Goal: Answer question/provide support

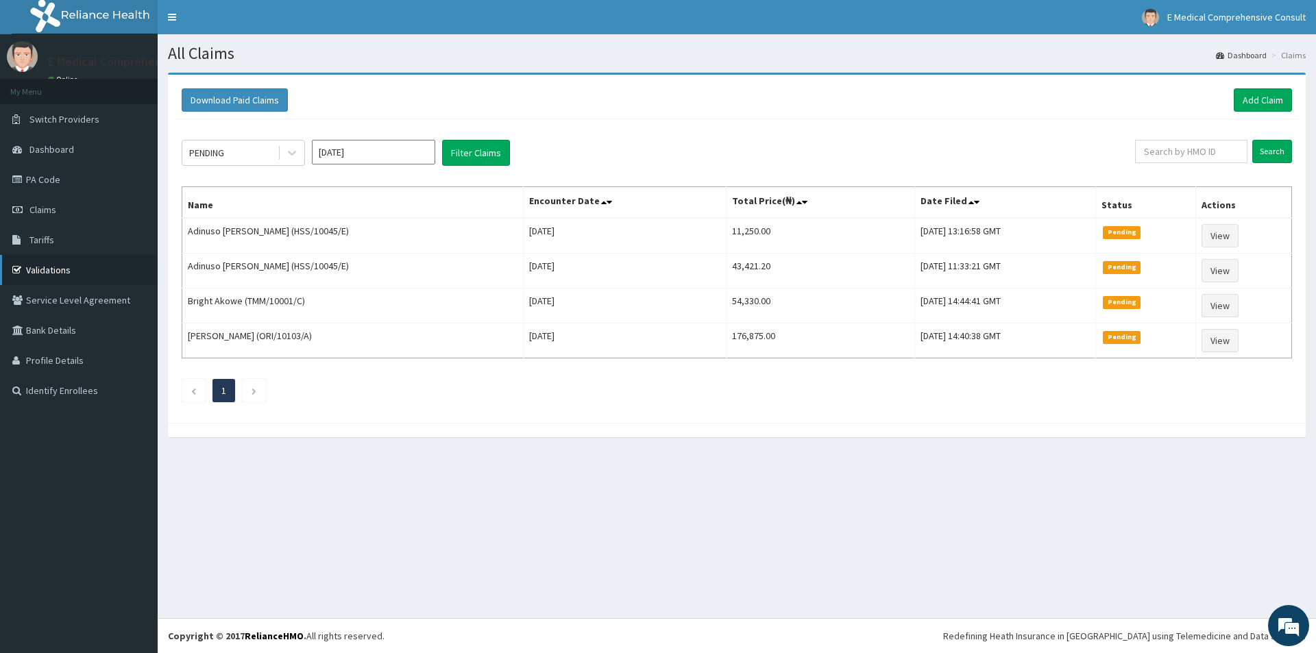
click at [54, 272] on link "Validations" at bounding box center [79, 270] width 158 height 30
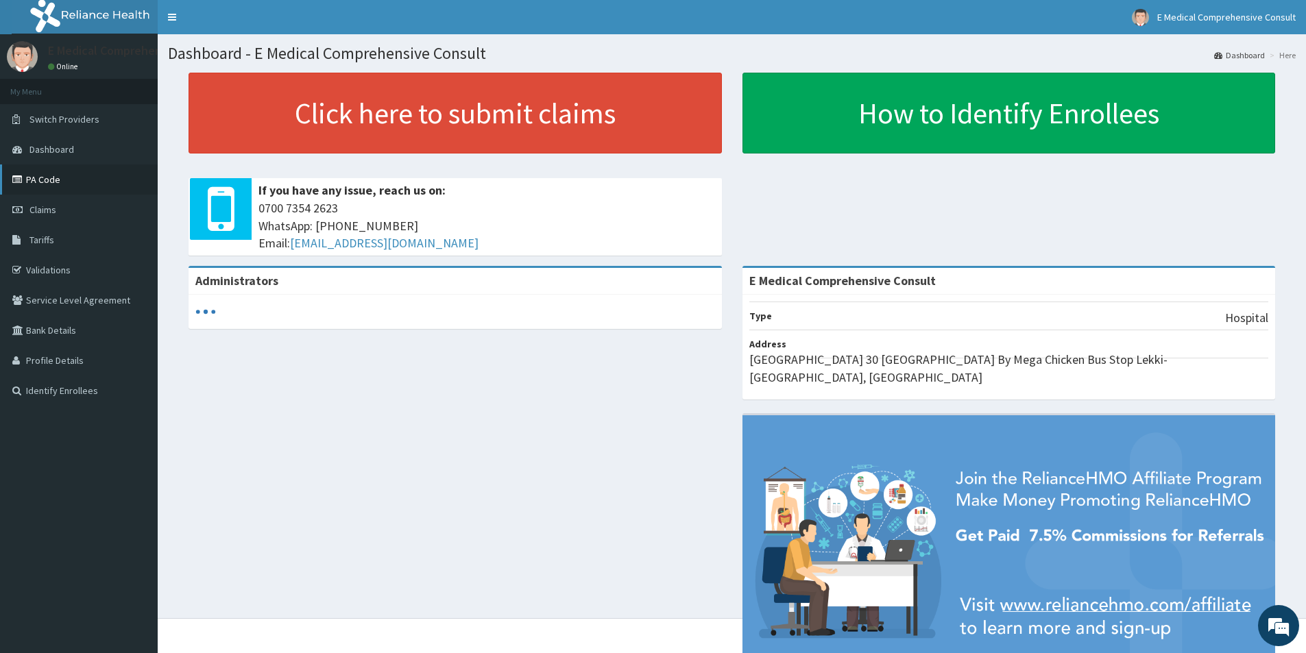
click at [25, 178] on icon at bounding box center [19, 180] width 14 height 10
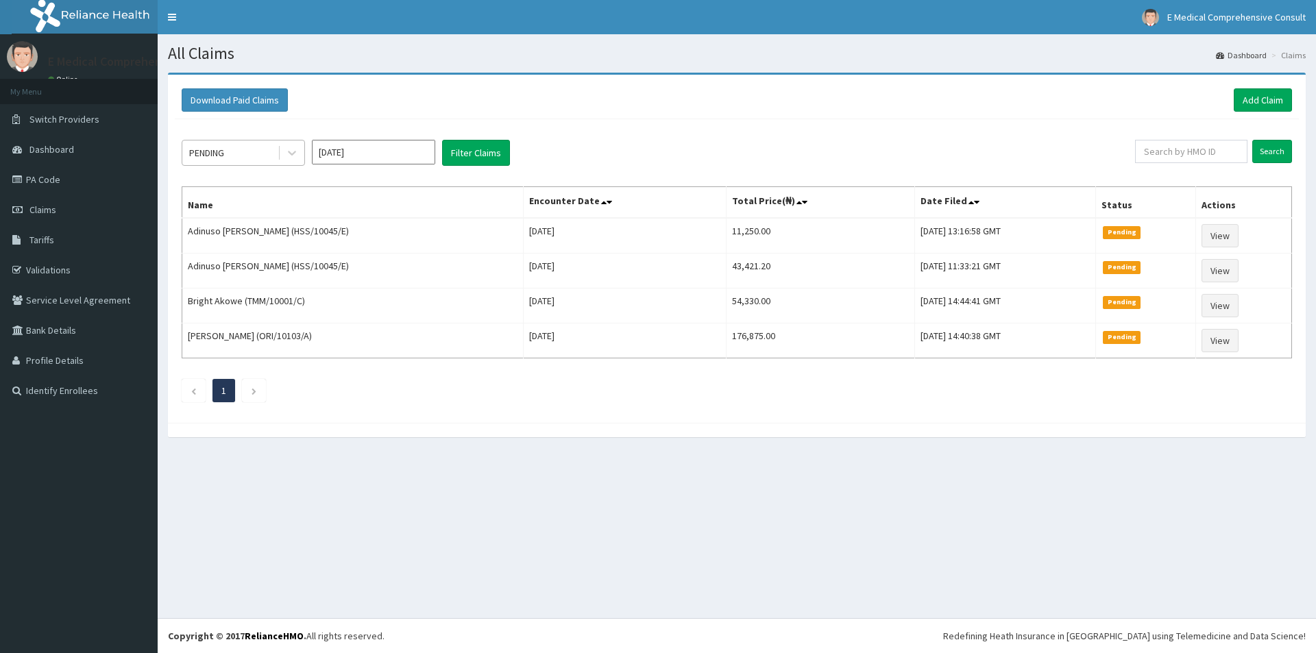
click at [238, 154] on div "PENDING" at bounding box center [229, 153] width 95 height 22
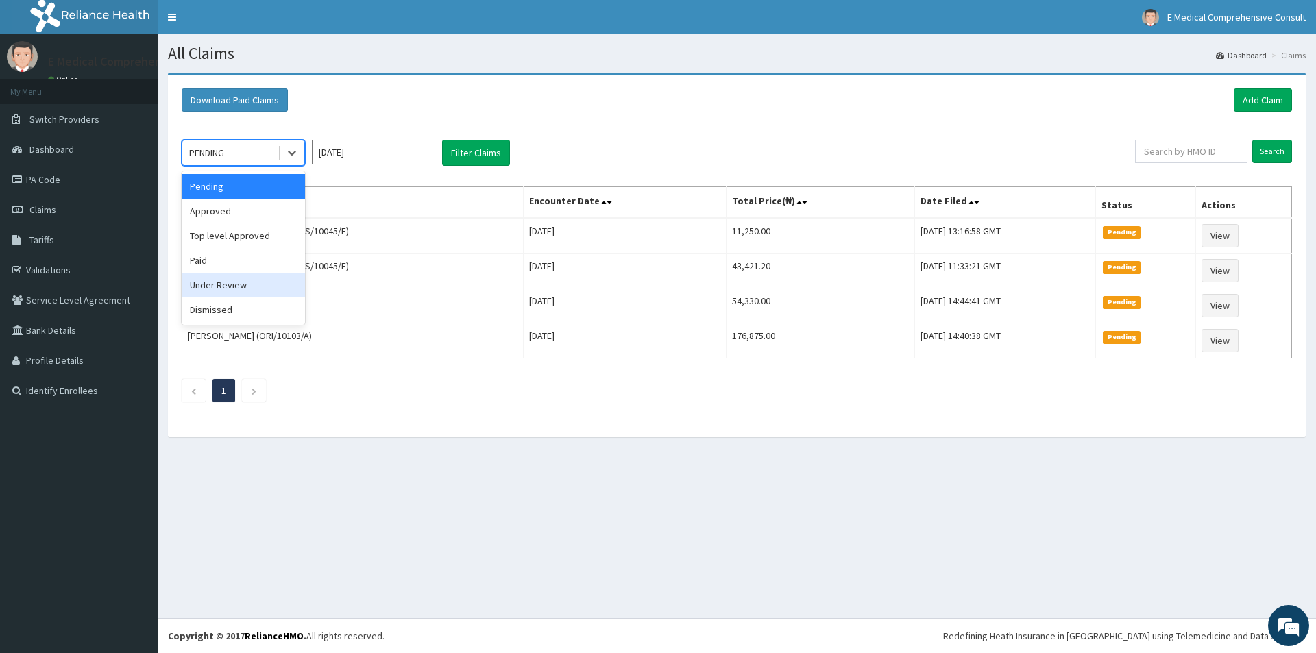
click at [215, 291] on div "Under Review" at bounding box center [243, 285] width 123 height 25
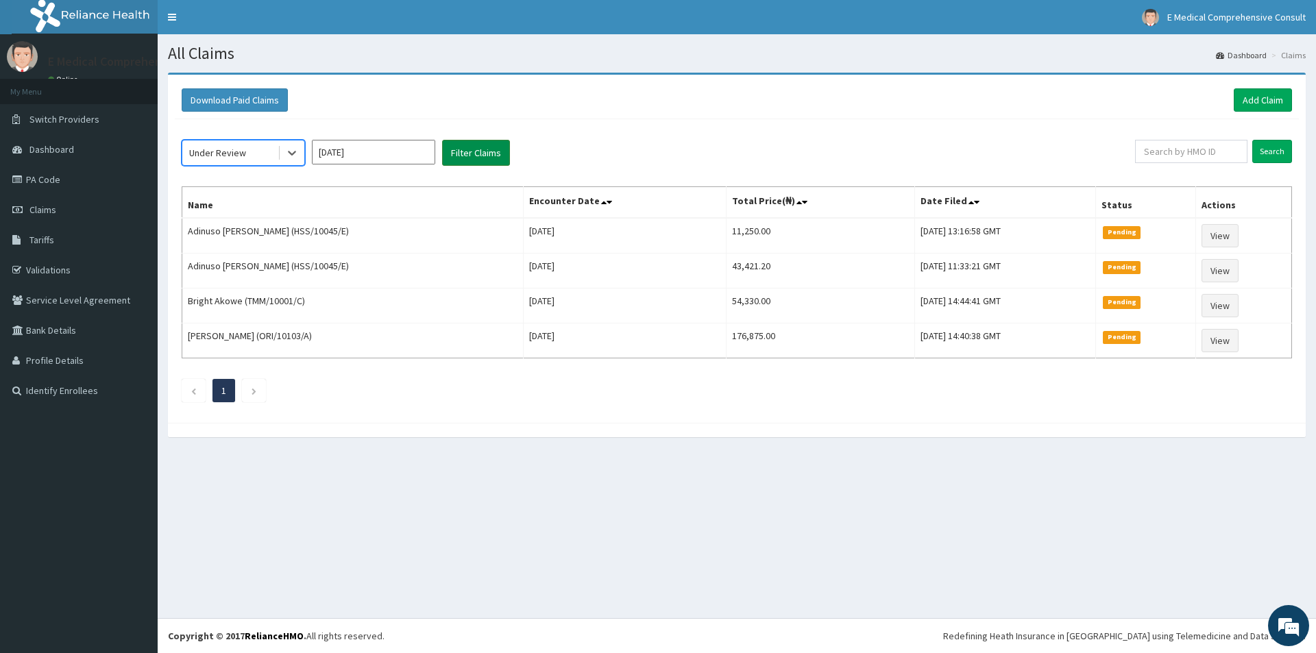
click at [450, 142] on button "Filter Claims" at bounding box center [476, 153] width 68 height 26
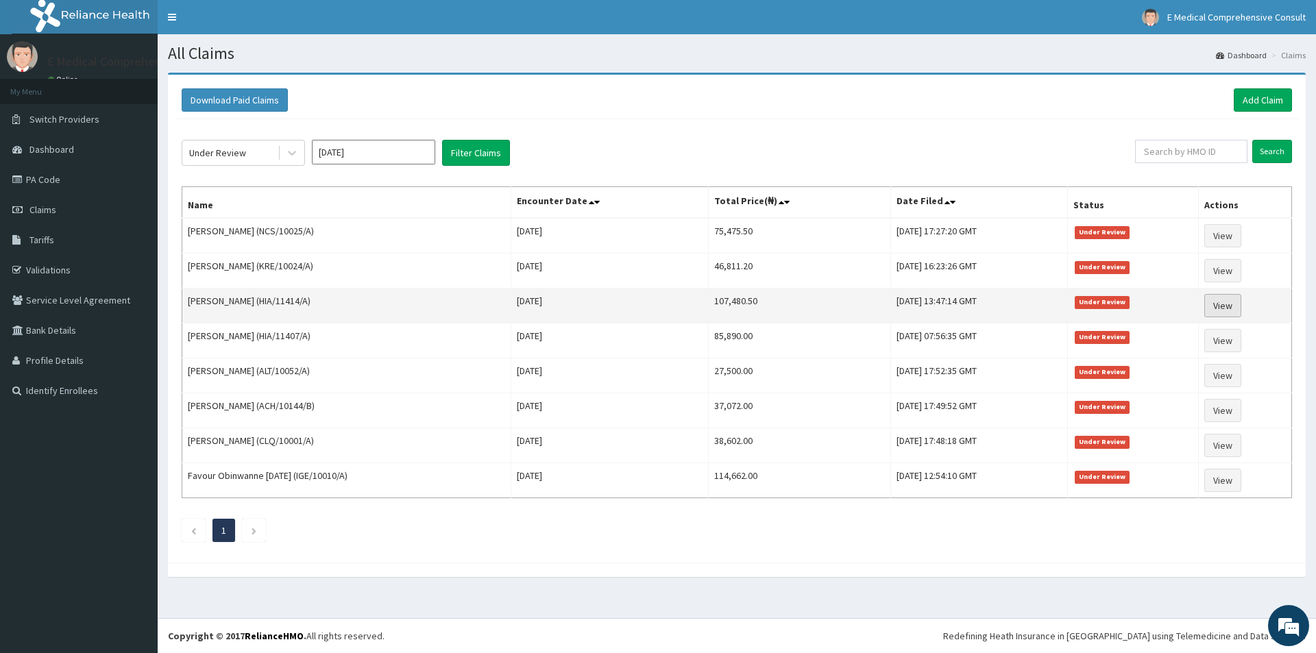
click at [1224, 302] on link "View" at bounding box center [1222, 305] width 37 height 23
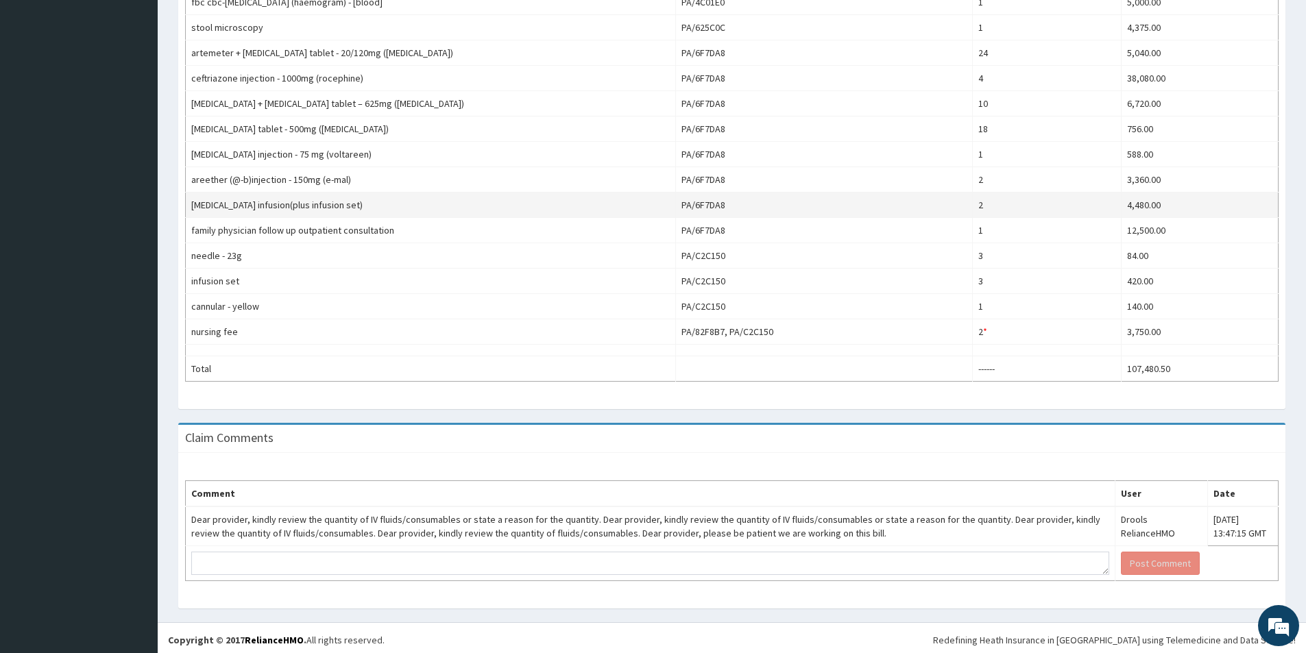
scroll to position [552, 0]
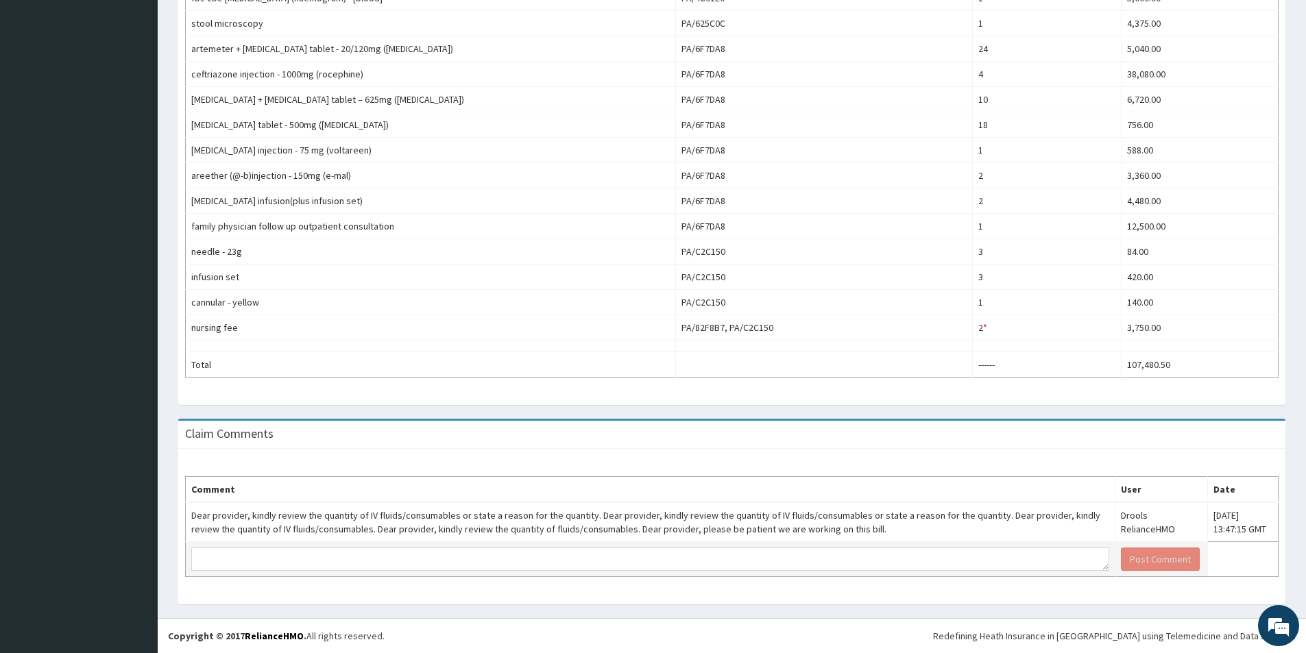
click at [341, 546] on td at bounding box center [650, 559] width 929 height 35
click at [323, 563] on textarea at bounding box center [650, 559] width 918 height 23
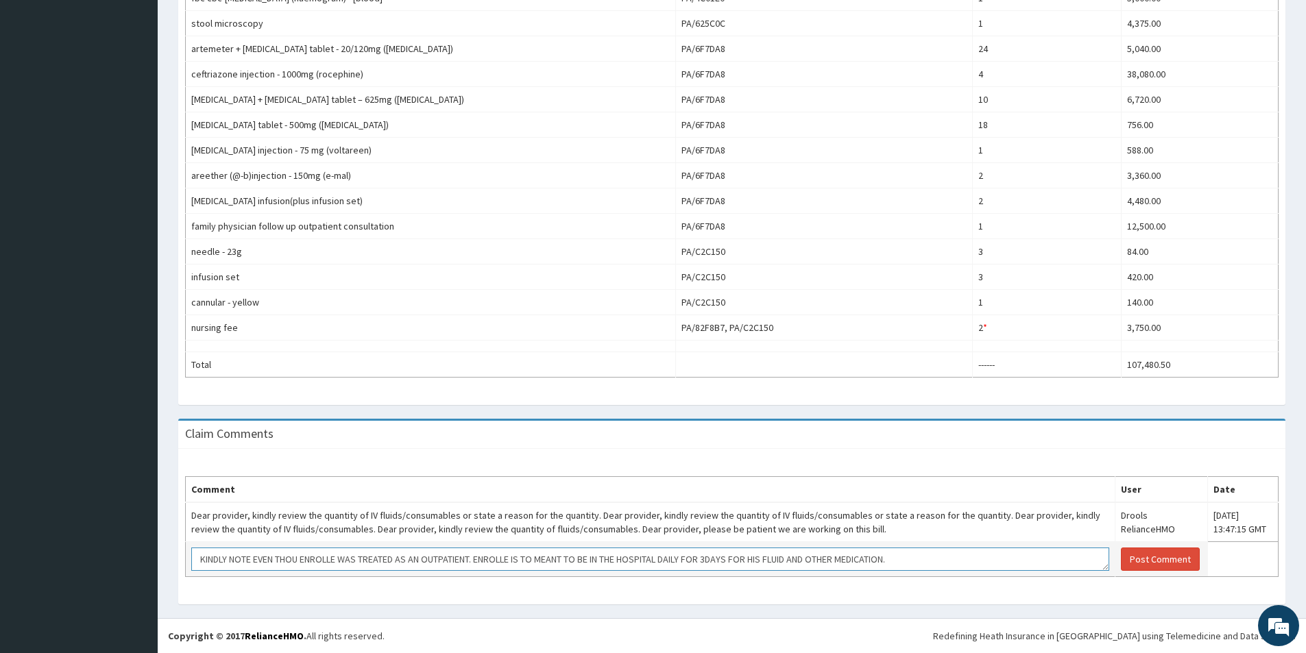
scroll to position [10, 0]
type textarea "KINDLY NOTE EVEN THOU ENROLLE WAS TREATED AS AN OUTPATIENT. ENROLLE IS TO MEANT…"
click at [1136, 563] on button "Post Comment" at bounding box center [1160, 559] width 79 height 23
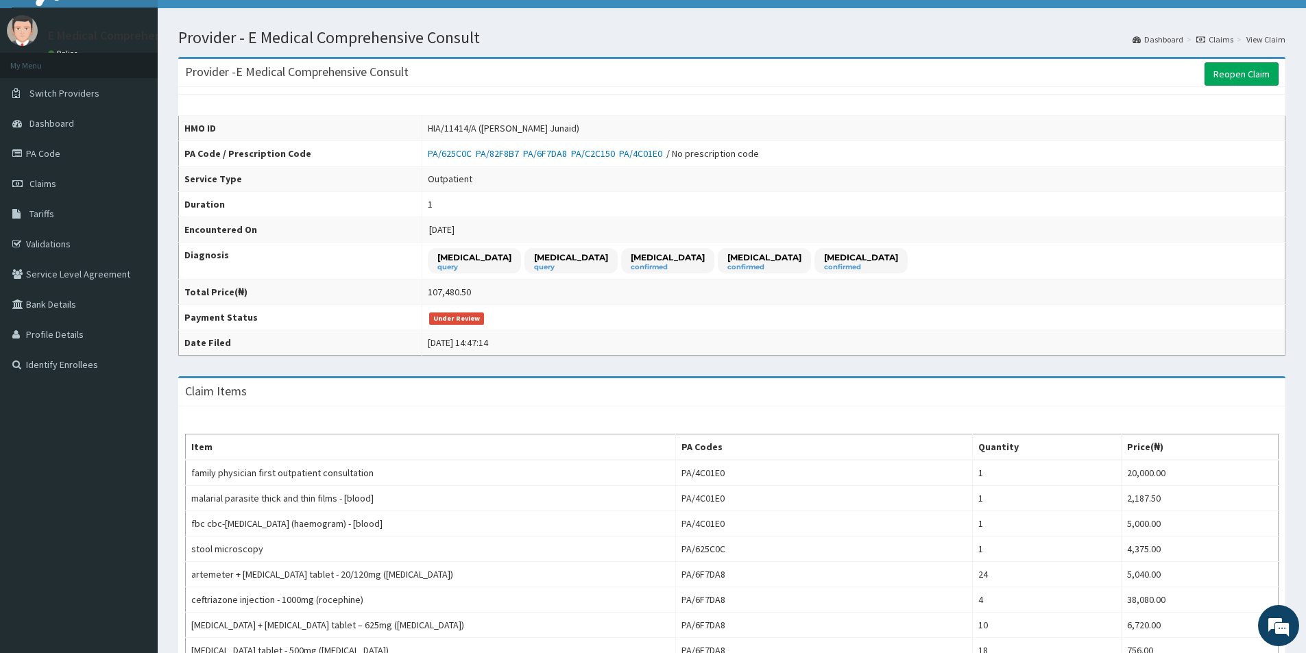
scroll to position [0, 0]
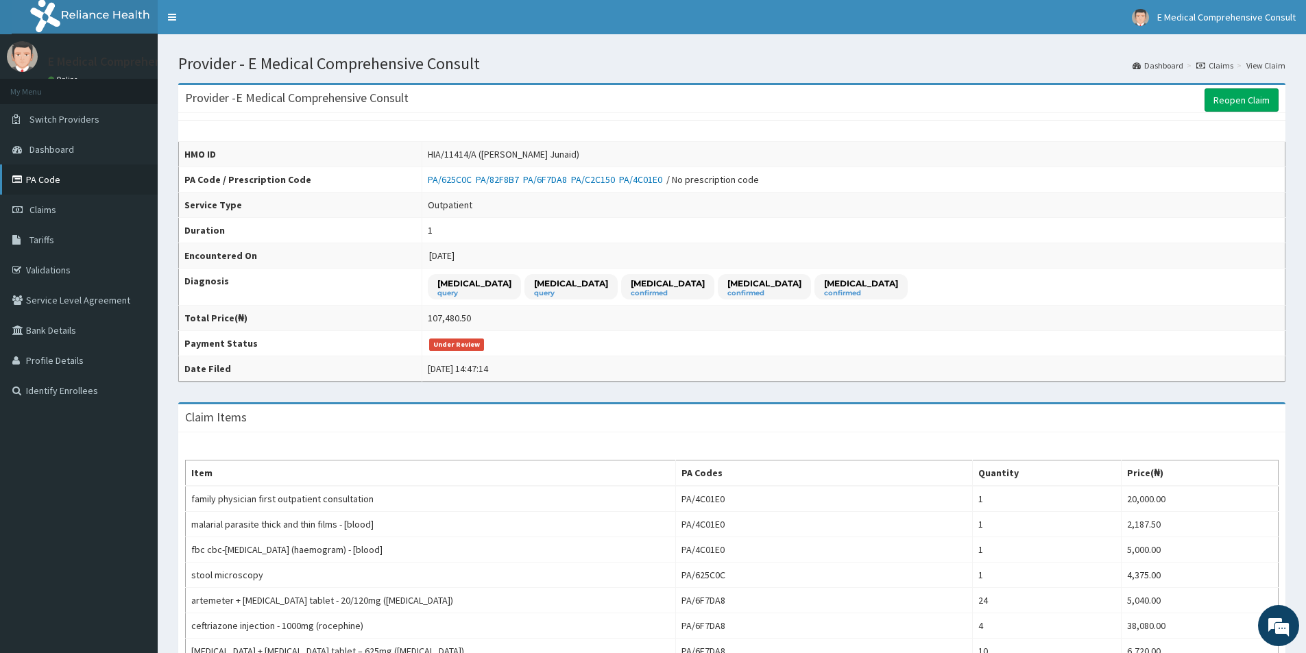
click at [47, 186] on link "PA Code" at bounding box center [79, 179] width 158 height 30
